Goal: Transaction & Acquisition: Purchase product/service

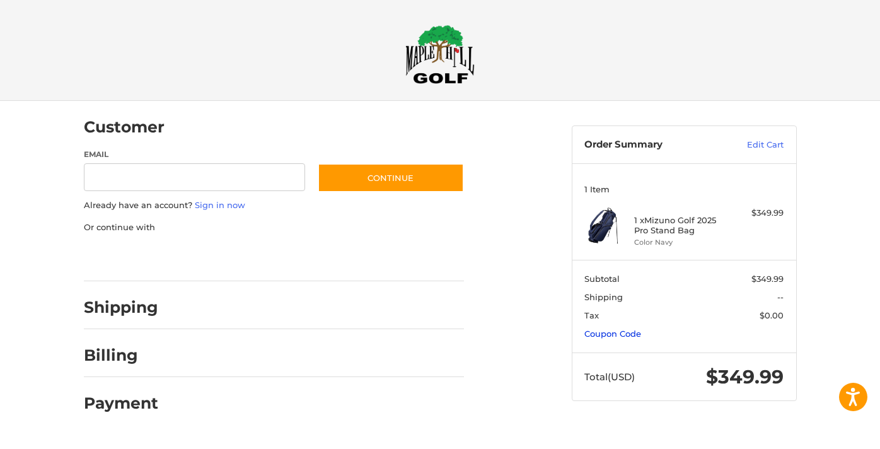
click at [617, 335] on link "Coupon Code" at bounding box center [612, 333] width 57 height 10
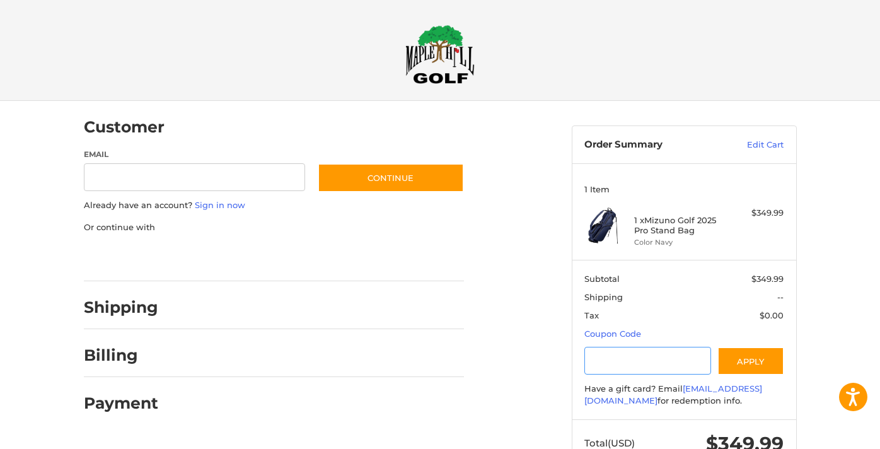
click at [646, 357] on input "Gift Certificate or Coupon Code" at bounding box center [647, 361] width 127 height 28
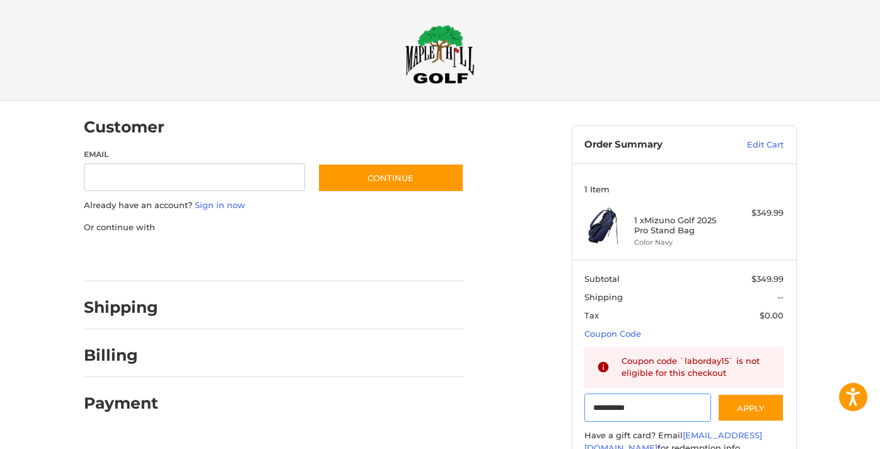
scroll to position [71, 0]
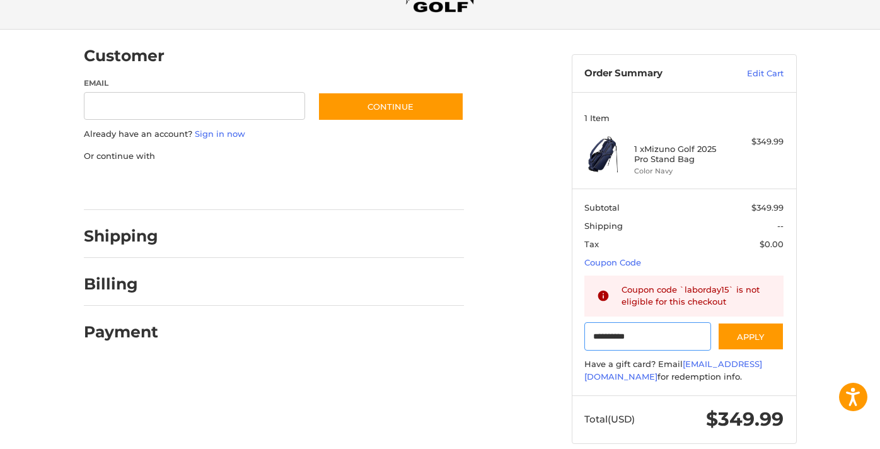
type input "**********"
drag, startPoint x: 649, startPoint y: 147, endPoint x: 695, endPoint y: 161, distance: 48.1
click at [695, 161] on h4 "1 x Mizuno Golf 2025 Pro Stand Bag" at bounding box center [682, 154] width 96 height 21
copy h4 "Mizuno Golf 2025 Pro Stand Bag"
